Goal: Find specific page/section: Find specific page/section

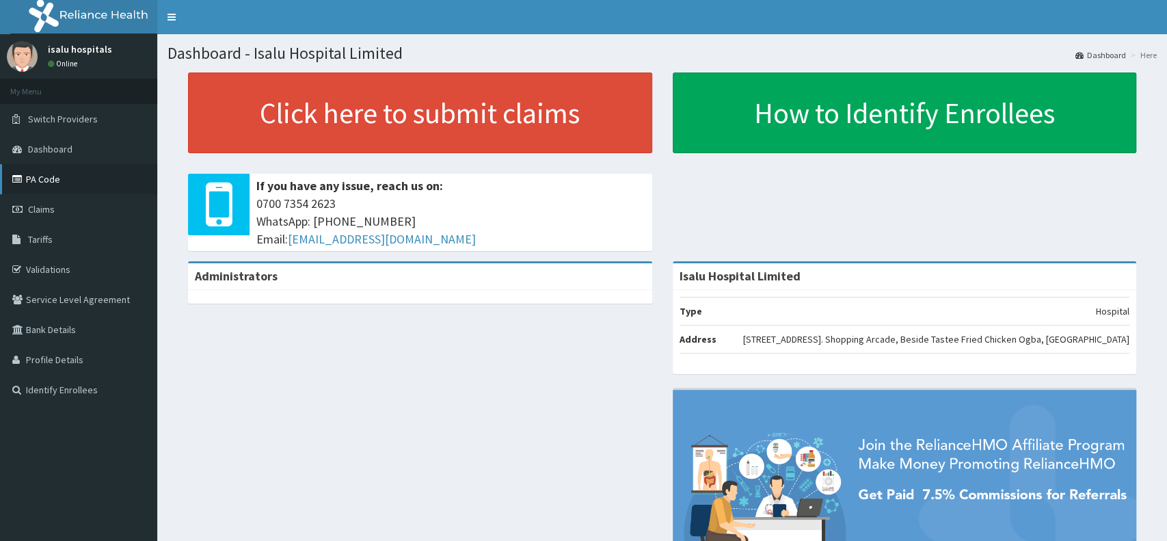
click at [41, 177] on link "PA Code" at bounding box center [78, 179] width 157 height 30
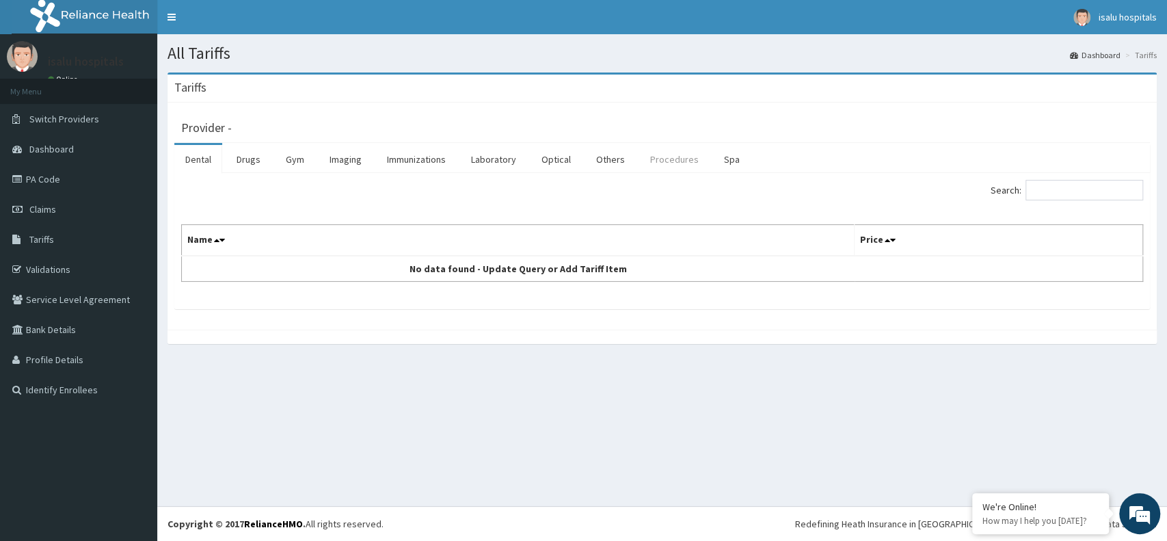
click at [658, 161] on link "Procedures" at bounding box center [674, 159] width 70 height 29
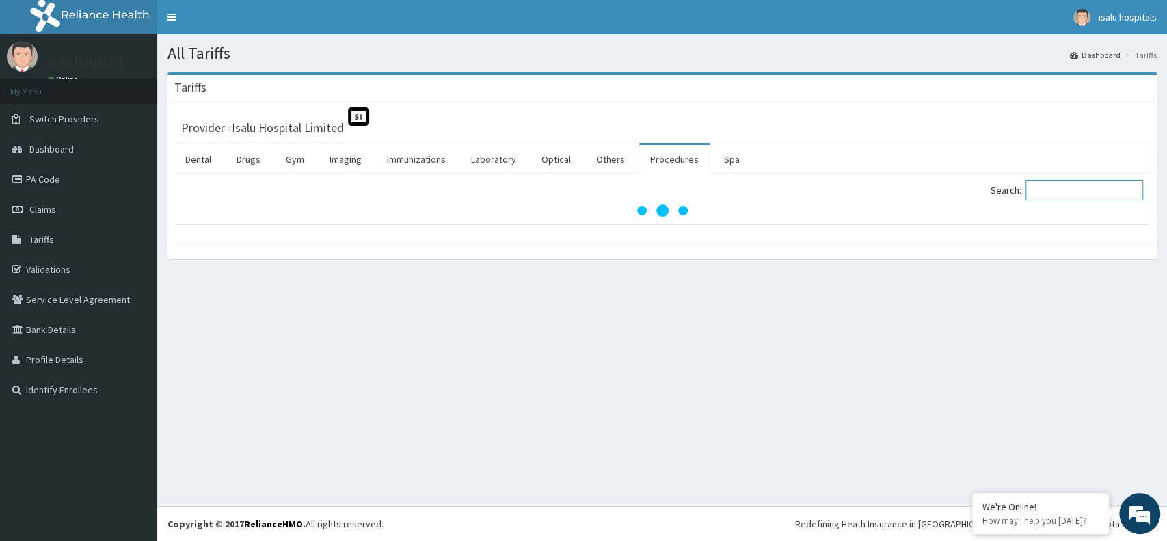
click at [1092, 200] on input "Search:" at bounding box center [1085, 190] width 118 height 21
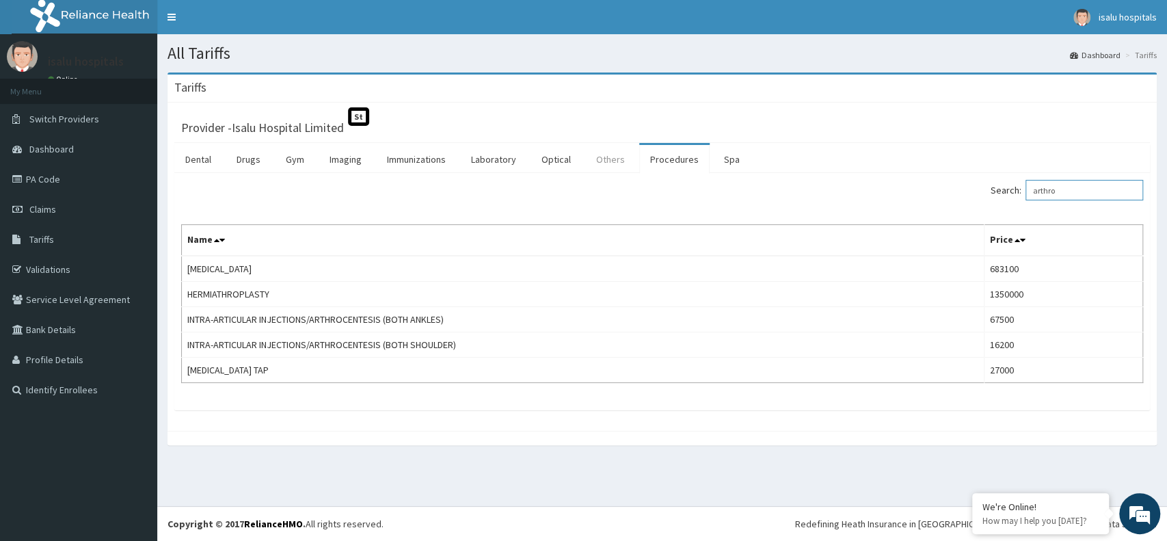
type input "arthro"
click at [598, 163] on link "Others" at bounding box center [610, 159] width 51 height 29
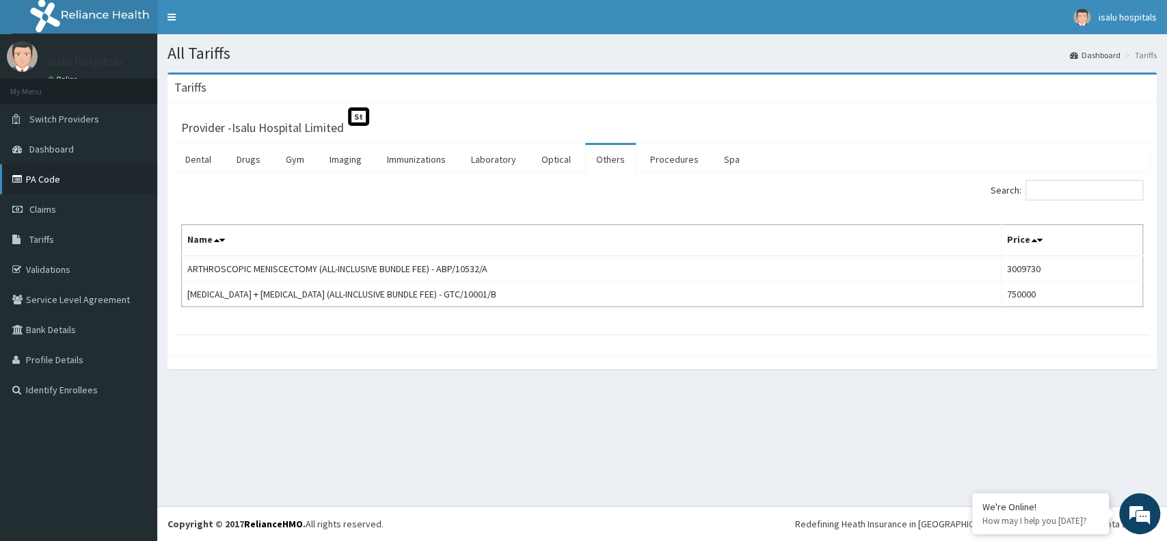
click at [51, 179] on link "PA Code" at bounding box center [78, 179] width 157 height 30
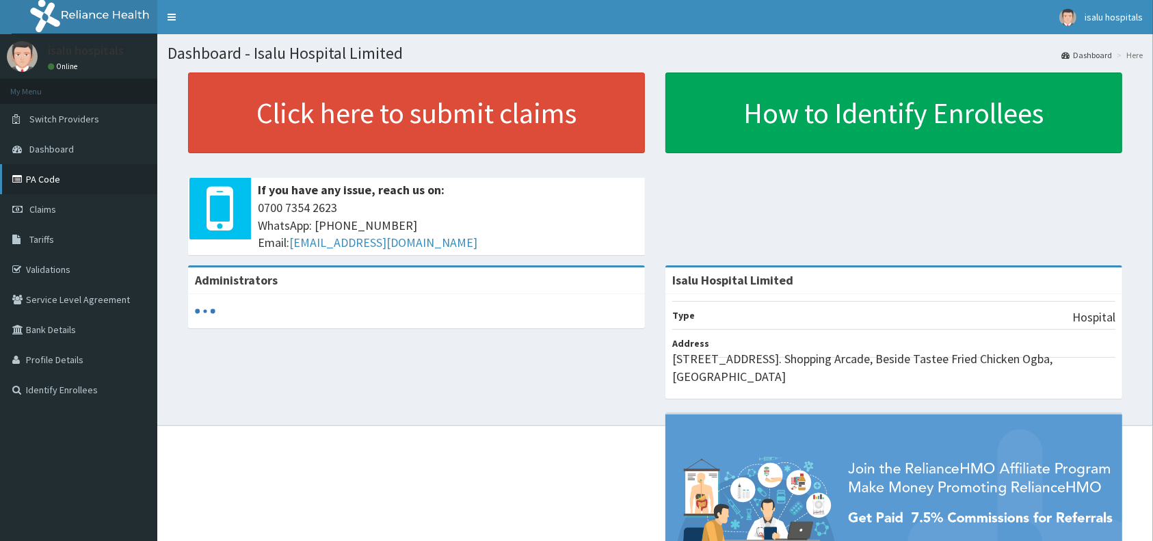
click at [82, 180] on link "PA Code" at bounding box center [78, 179] width 157 height 30
